Goal: Feedback & Contribution: Leave review/rating

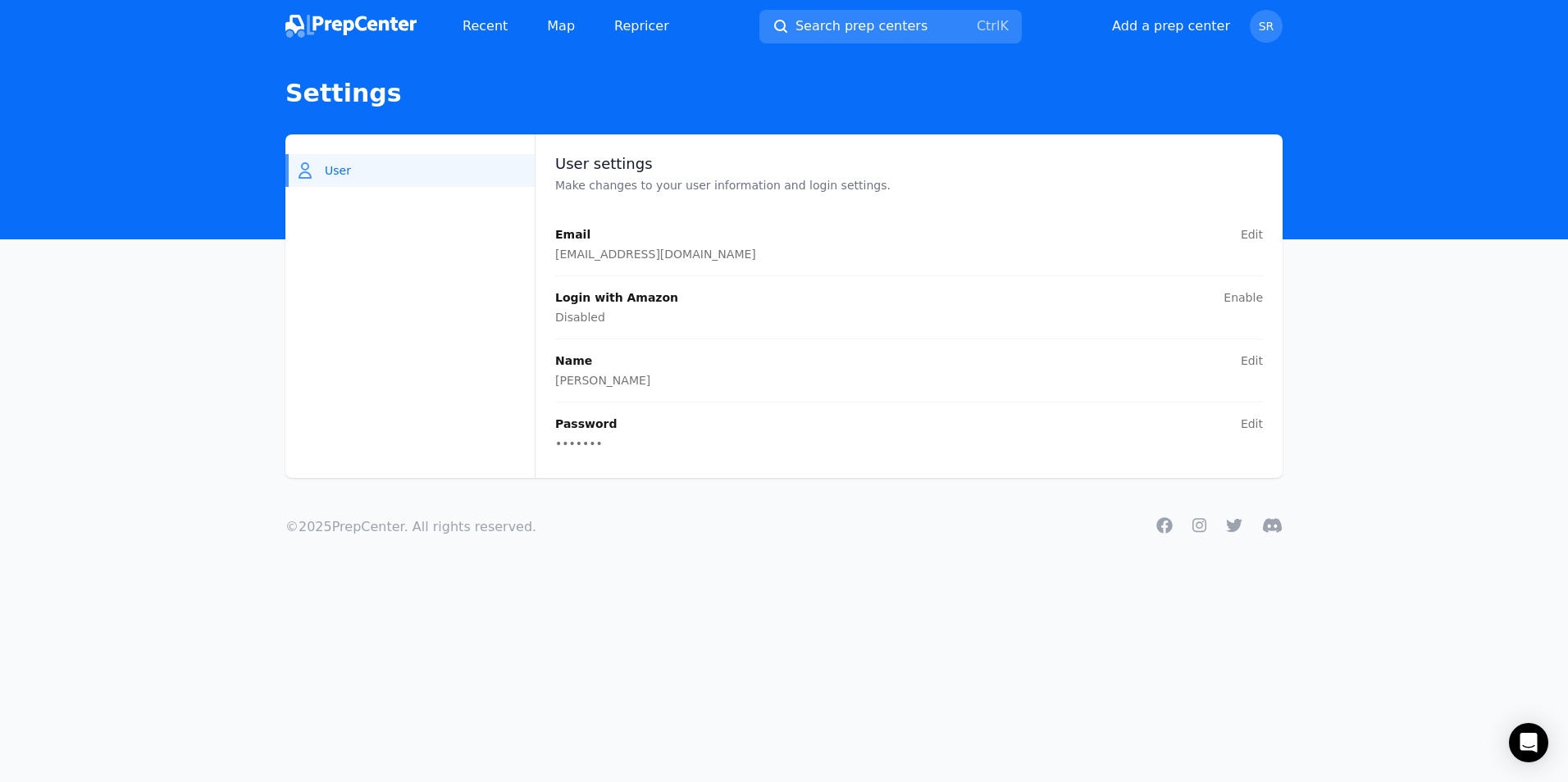
click at [184, 277] on main "User User settings Make changes to your user information and login settings. Em…" at bounding box center [784, 306] width 1568 height 344
click at [882, 21] on span "Search prep centers" at bounding box center [861, 26] width 132 height 19
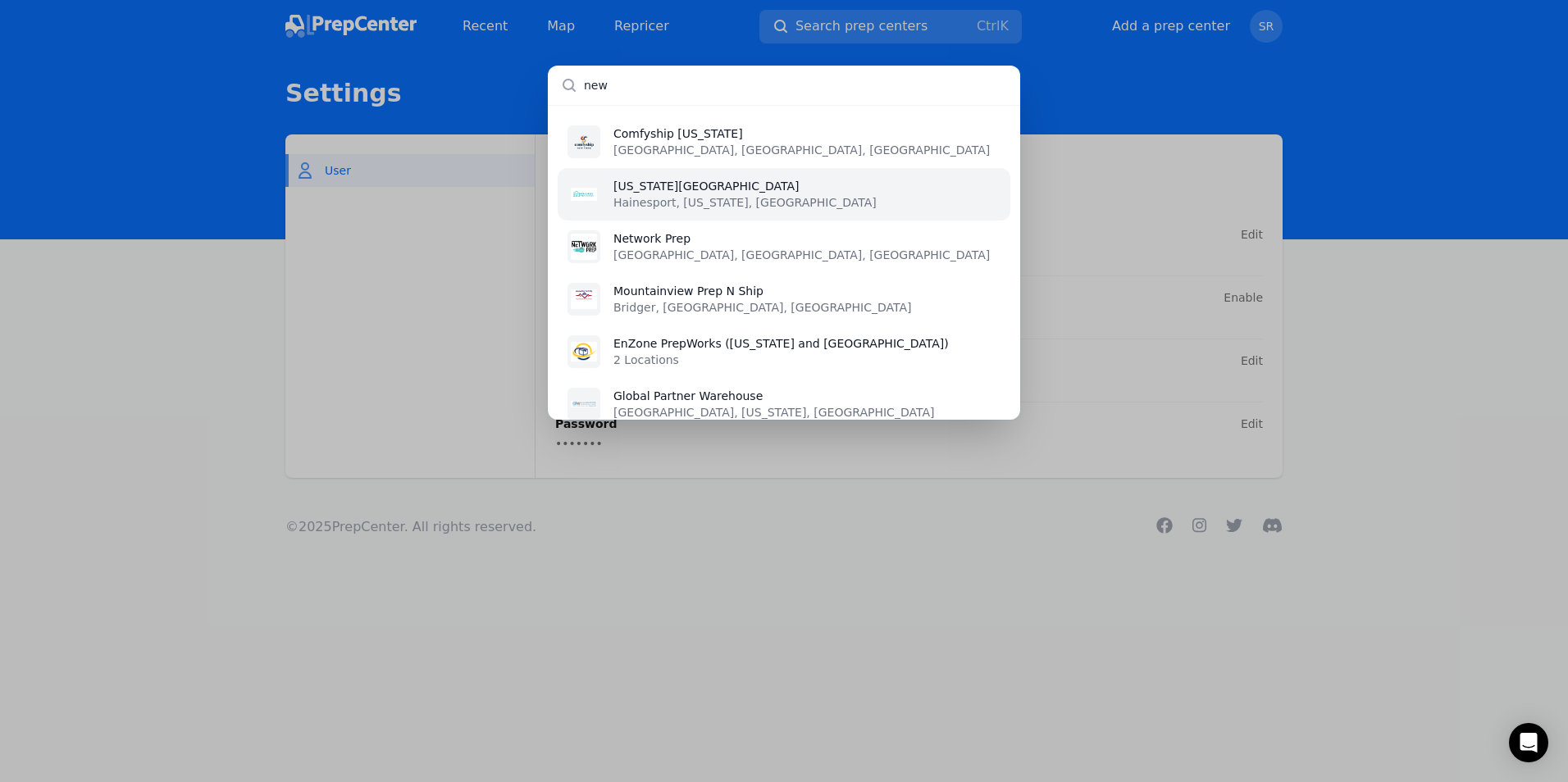
type input "new"
click at [714, 202] on p "Hainesport, New Jersey, US" at bounding box center [744, 202] width 263 height 17
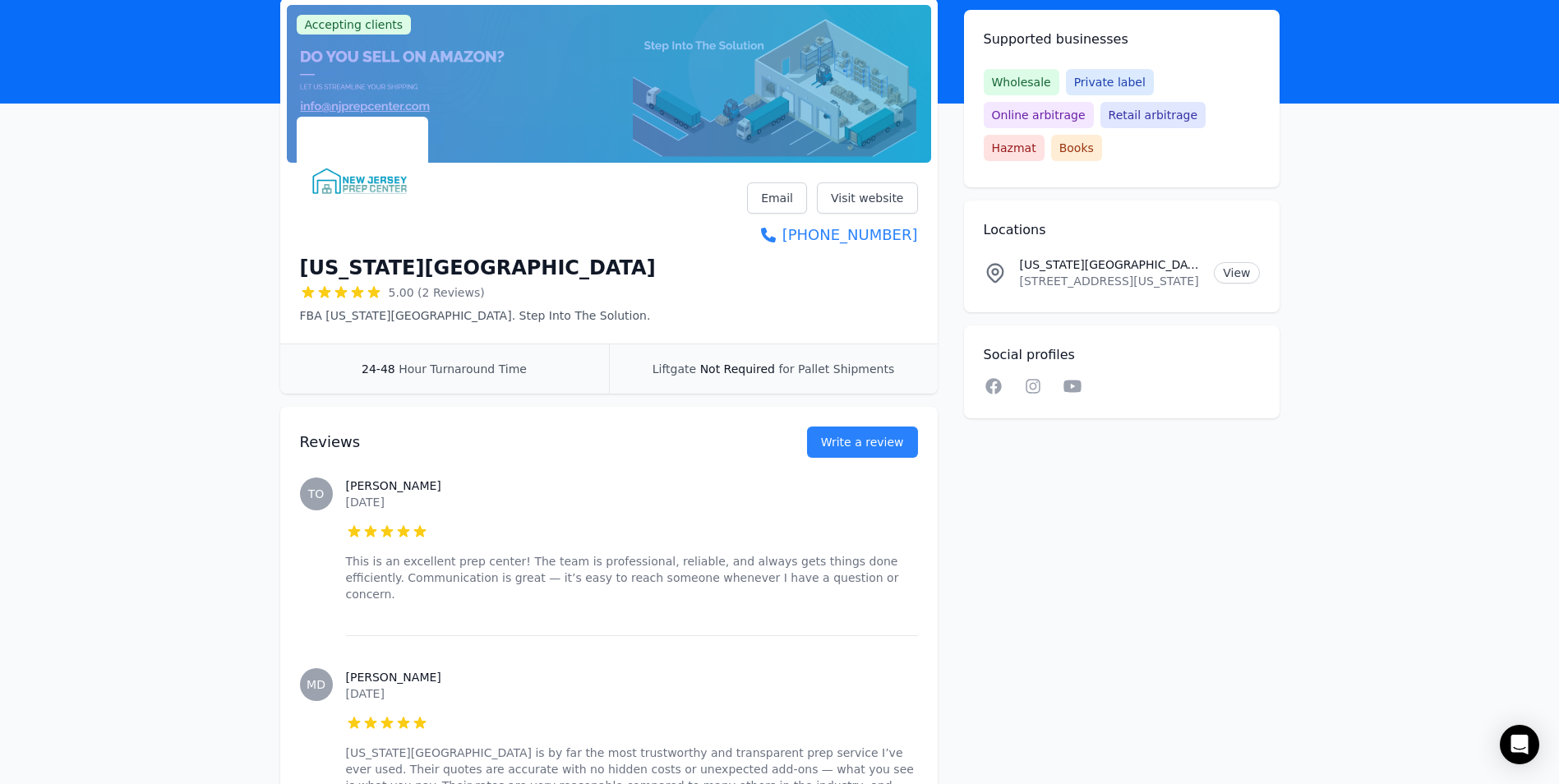
scroll to position [247, 0]
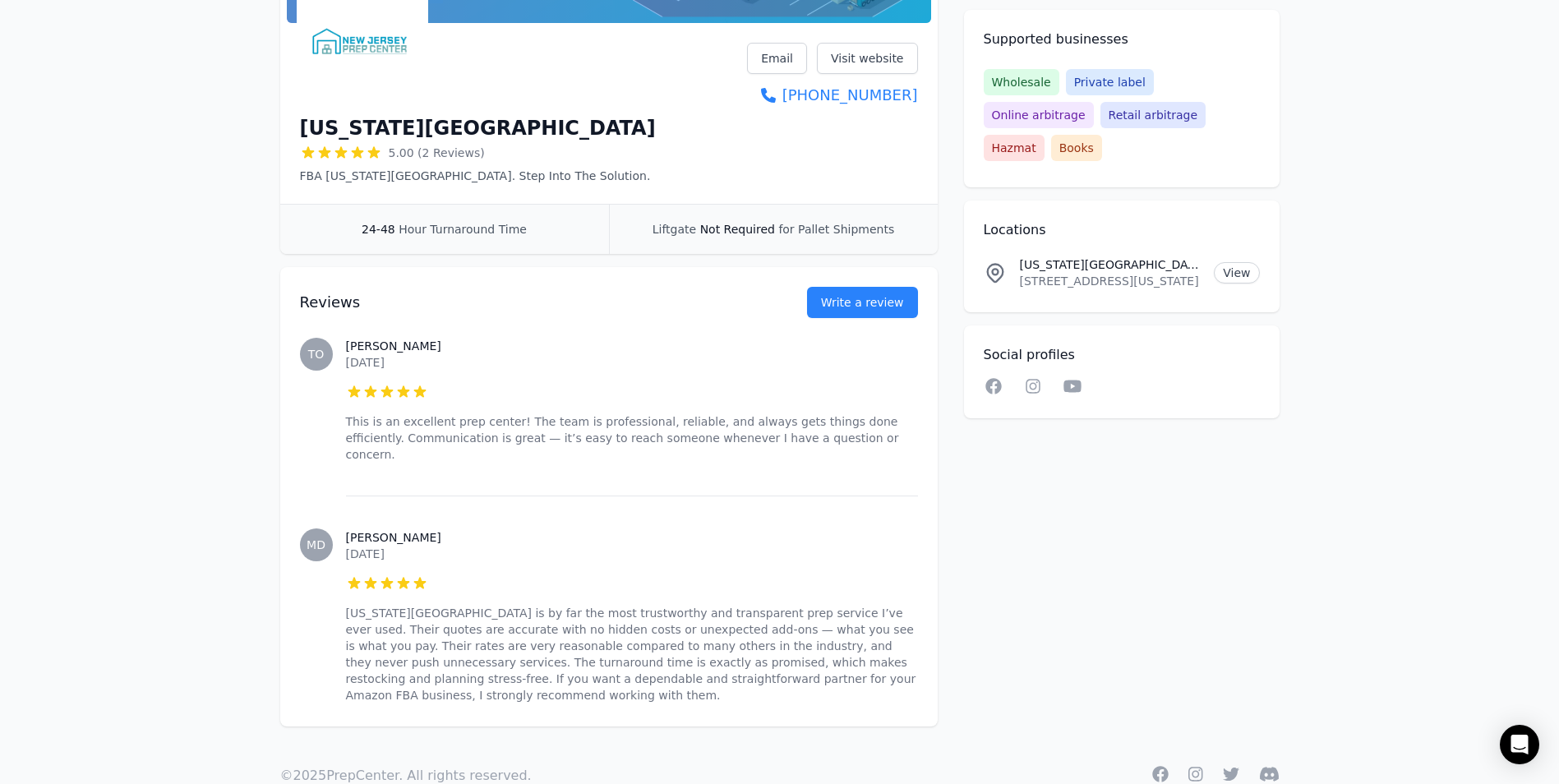
click at [898, 280] on div "Reviews Write a review" at bounding box center [609, 292] width 618 height 51
click at [897, 287] on button "Write a review" at bounding box center [863, 302] width 111 height 32
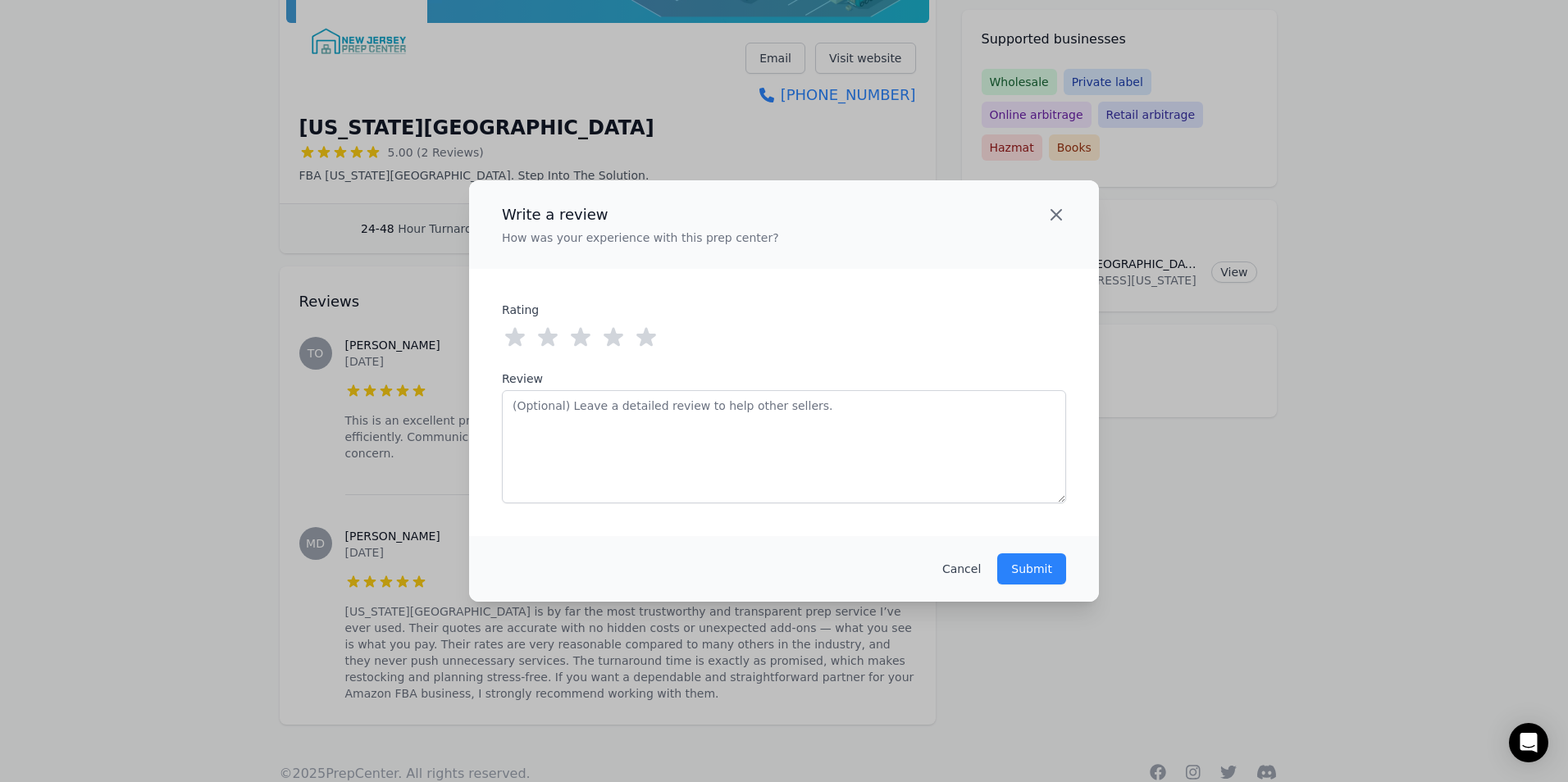
click at [1049, 214] on icon "button" at bounding box center [1056, 214] width 19 height 19
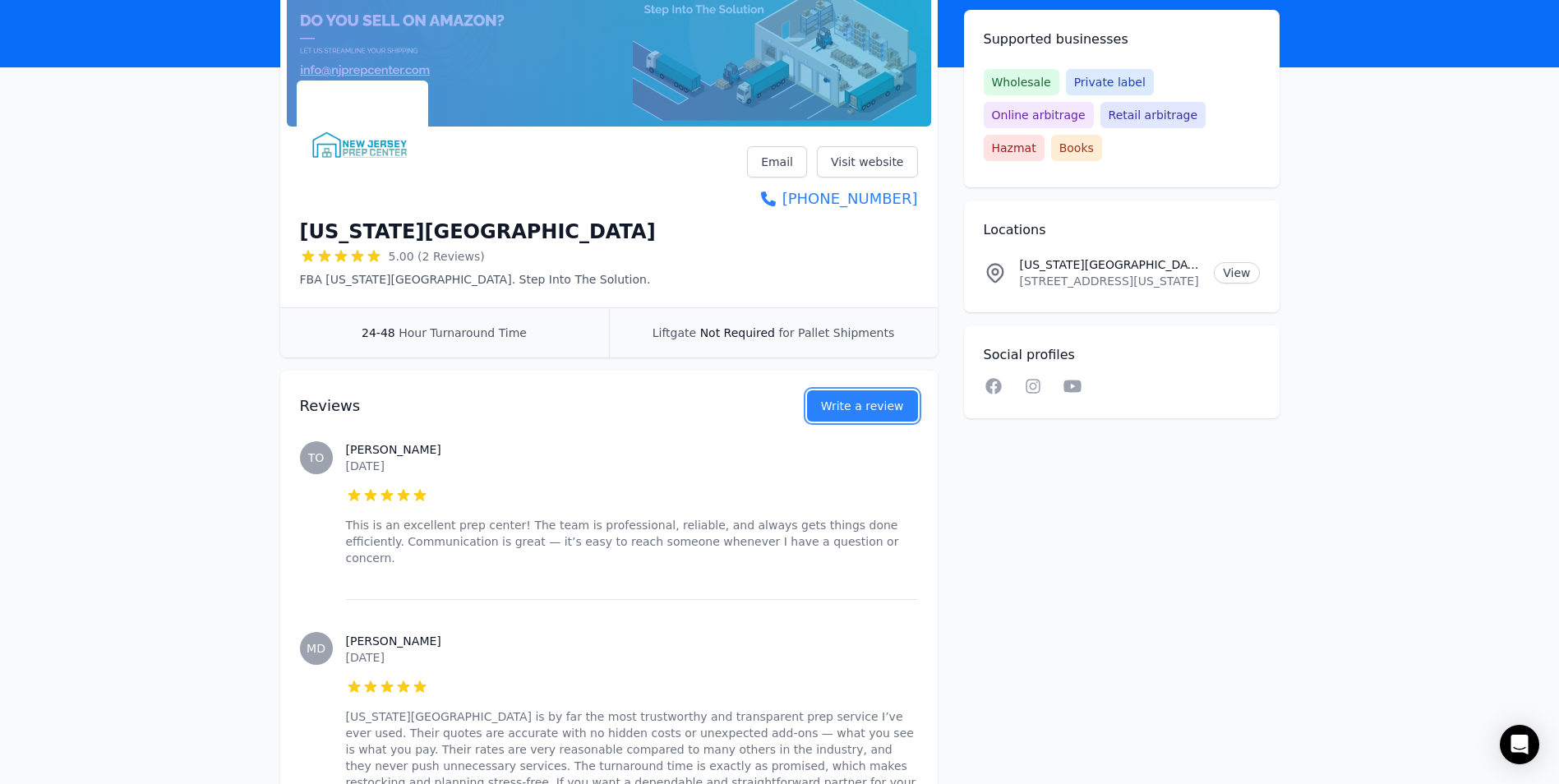
scroll to position [0, 0]
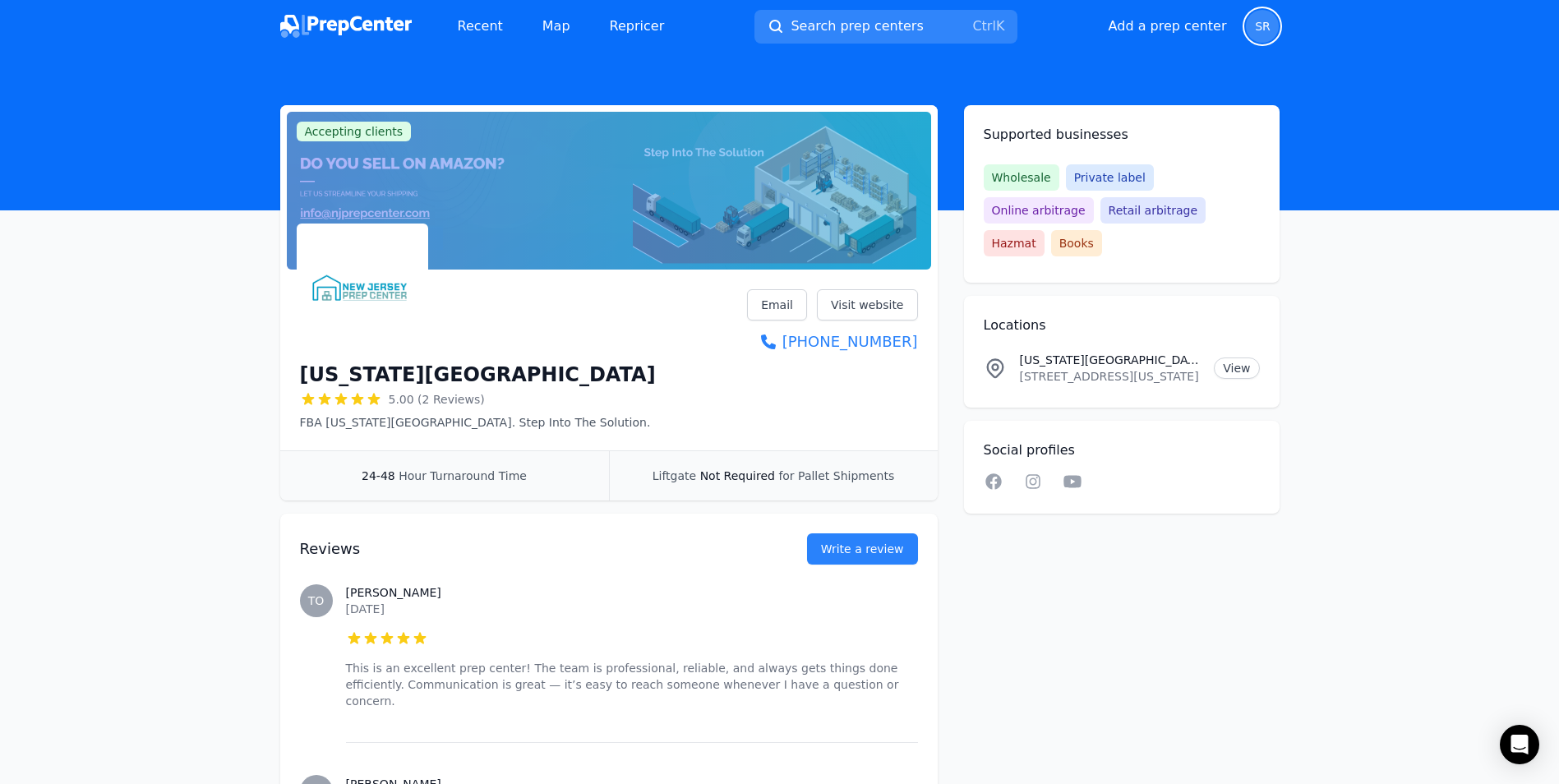
click at [1259, 20] on span "SR" at bounding box center [1262, 26] width 16 height 11
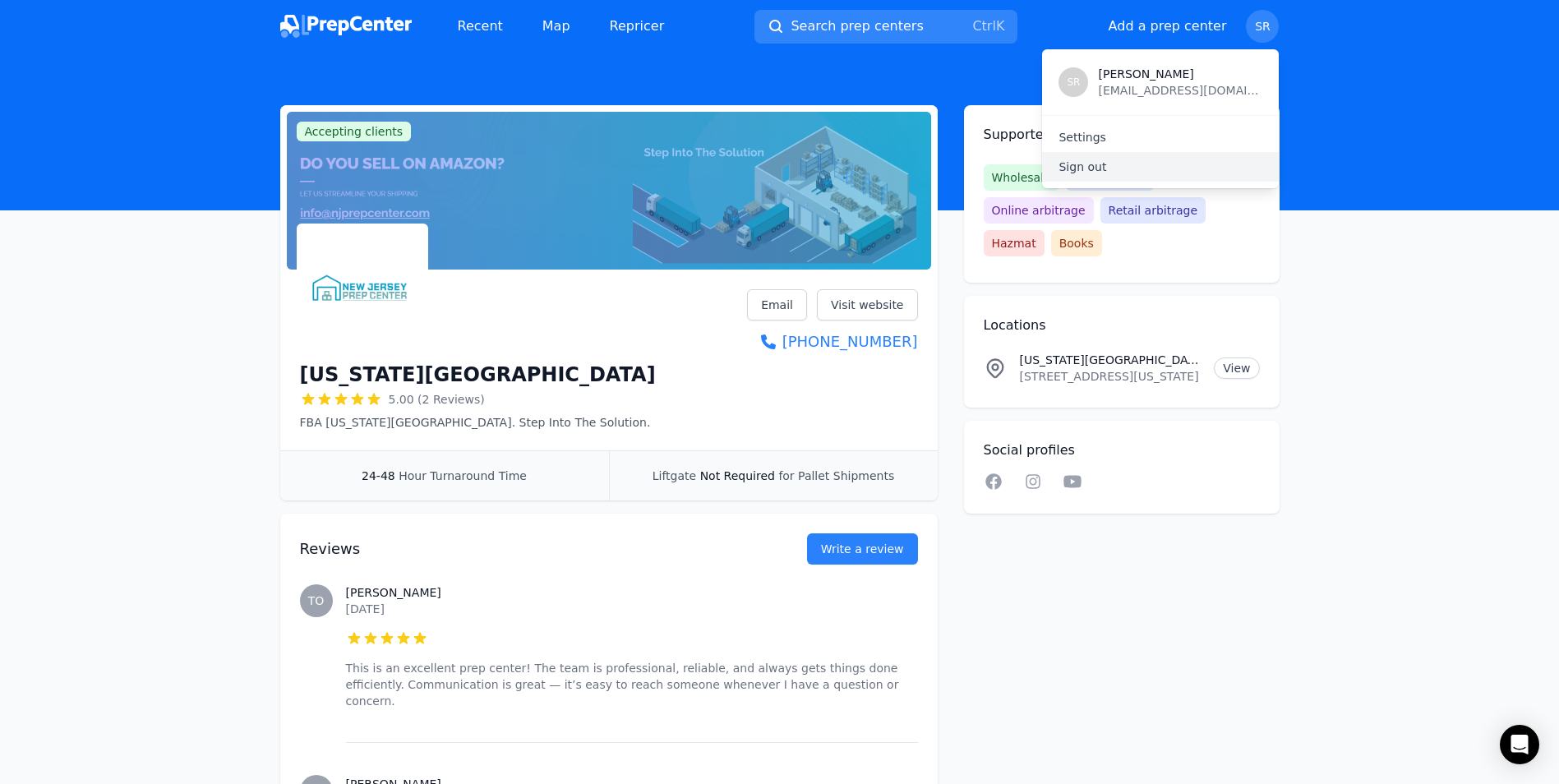
click at [1071, 171] on p "Sign out" at bounding box center [1160, 167] width 204 height 17
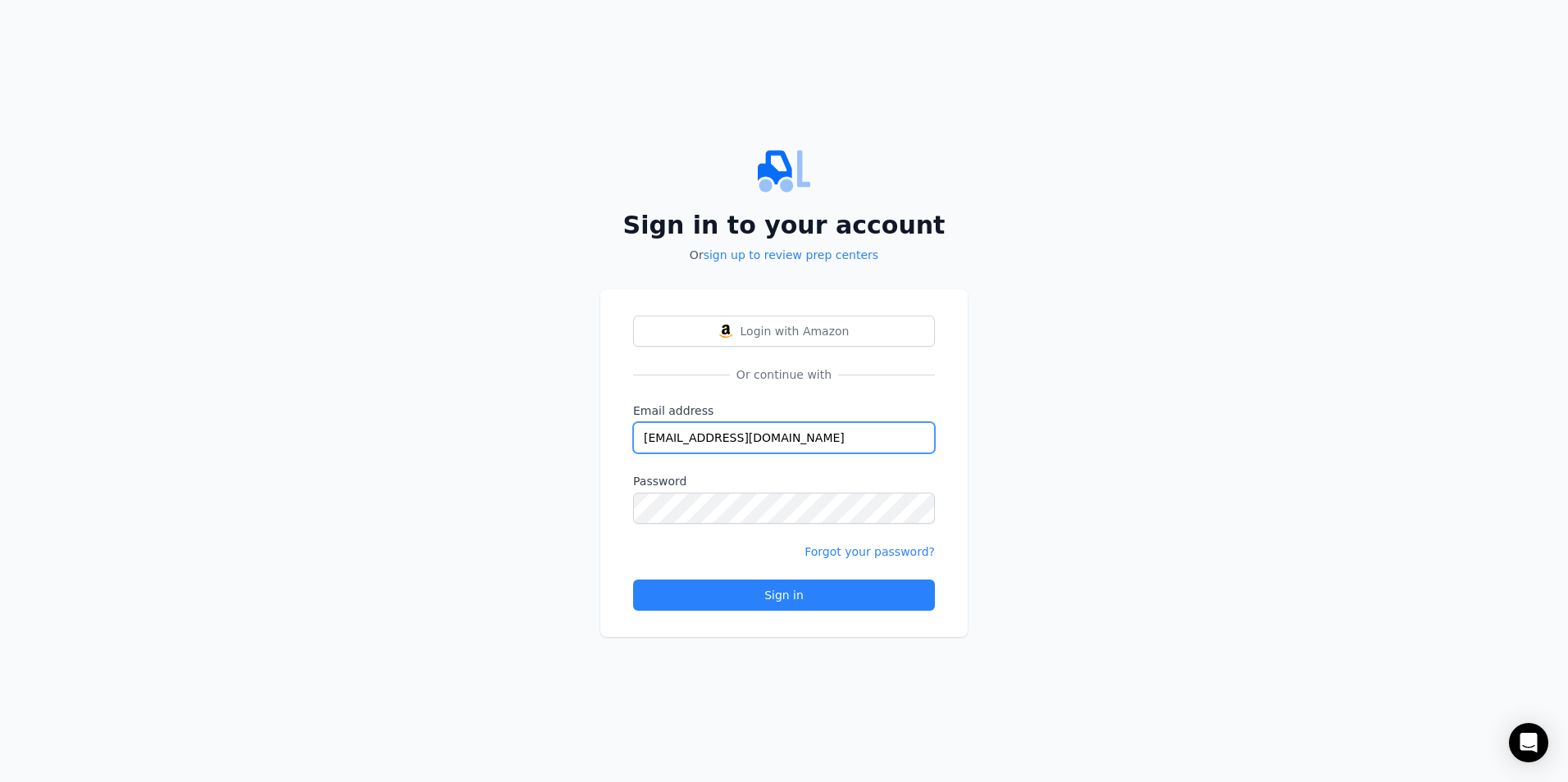
click at [807, 434] on input "osmancantekbas@gmail.com" at bounding box center [784, 438] width 301 height 31
drag, startPoint x: 816, startPoint y: 435, endPoint x: 188, endPoint y: 425, distance: 628.1
click at [188, 425] on div "Sign in to your account Or sign up to review prep centers Login with Amazon Or …" at bounding box center [784, 391] width 1568 height 782
type input "hknnuzun@hotmail.com"
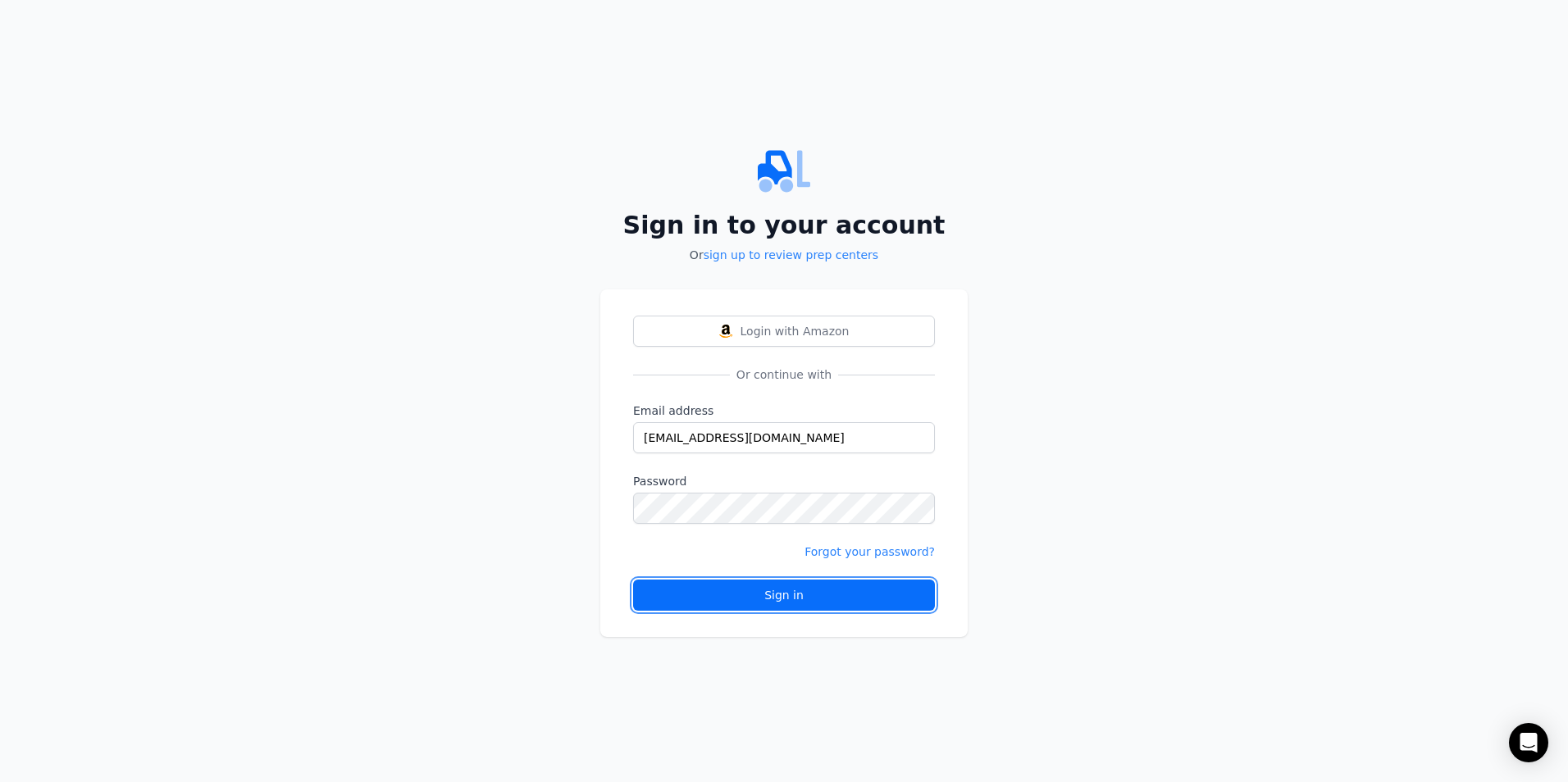
click at [751, 590] on div "Sign in" at bounding box center [784, 595] width 274 height 17
